Goal: Check status: Check status

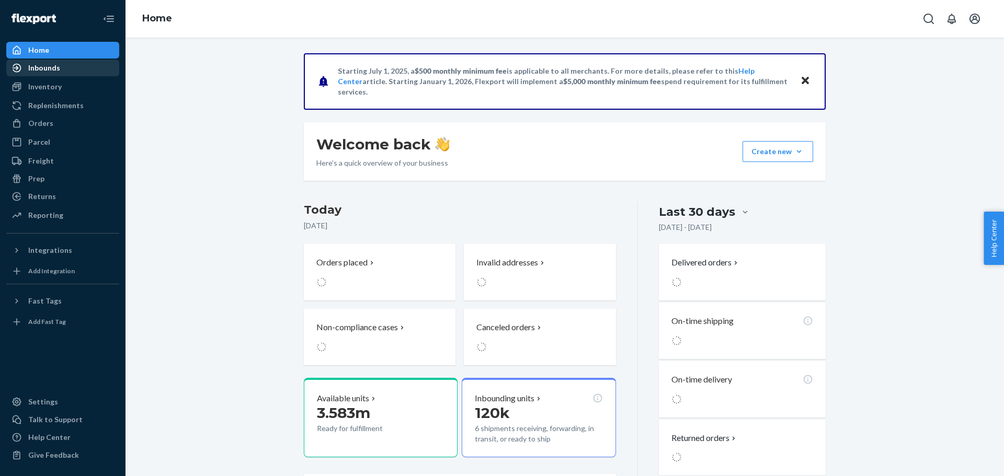
click at [47, 71] on div "Inbounds" at bounding box center [44, 68] width 32 height 10
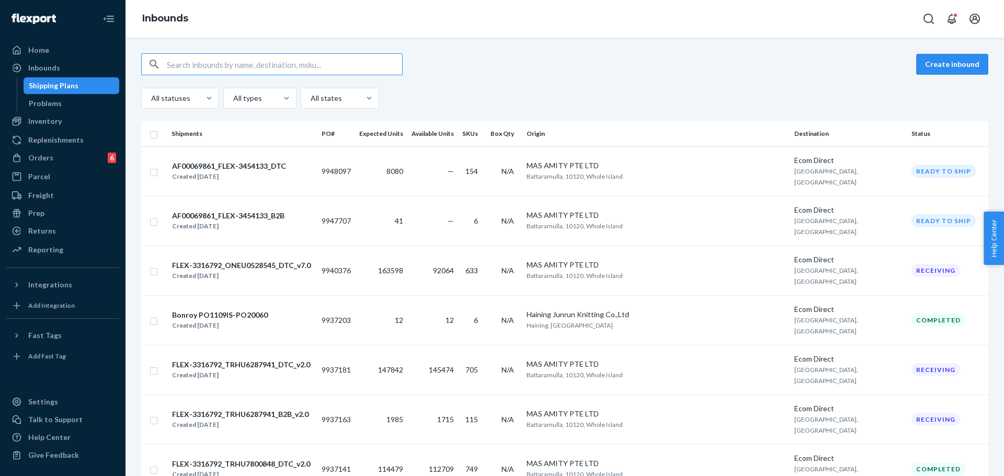
click at [530, 96] on div "All statuses All types All states" at bounding box center [564, 98] width 847 height 21
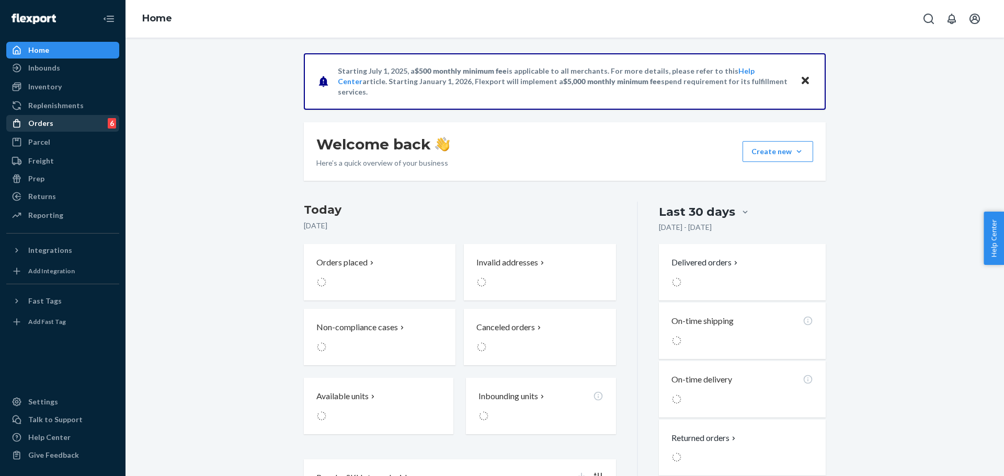
click at [54, 122] on div "Orders 6" at bounding box center [62, 123] width 111 height 15
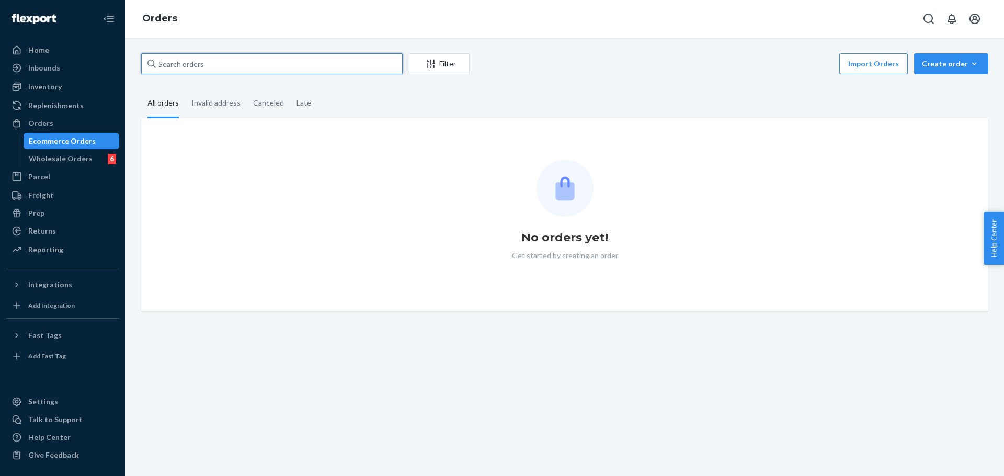
click at [341, 67] on input "text" at bounding box center [271, 63] width 261 height 21
paste input "FR615584"
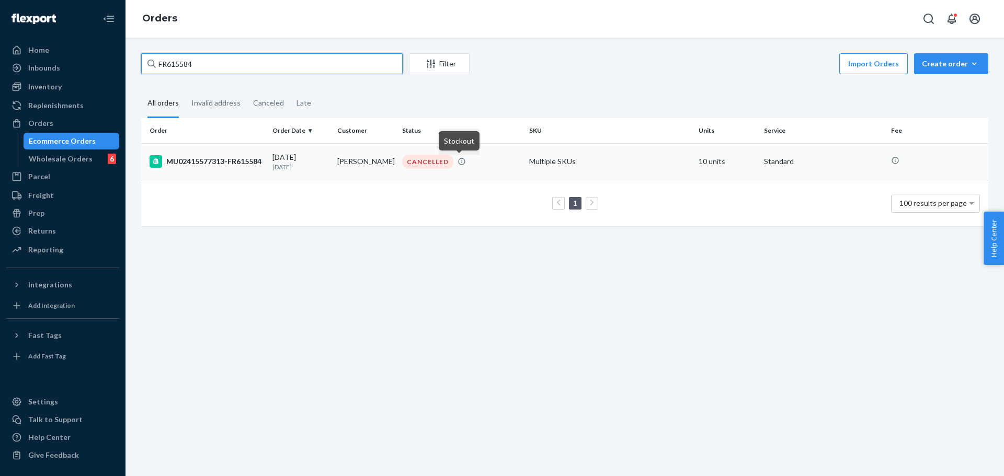
type input "FR615584"
click at [460, 159] on icon at bounding box center [462, 161] width 8 height 8
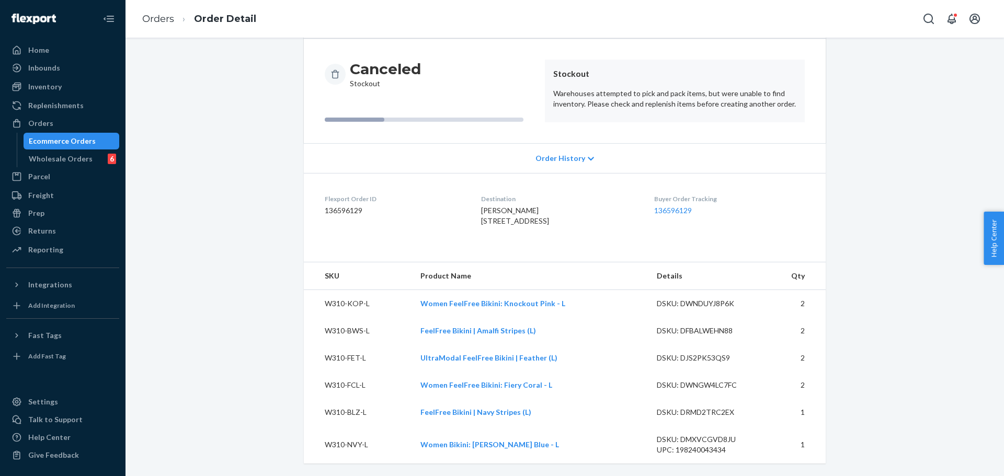
scroll to position [110, 0]
